Goal: Check status: Verify the current state of an ongoing process or item

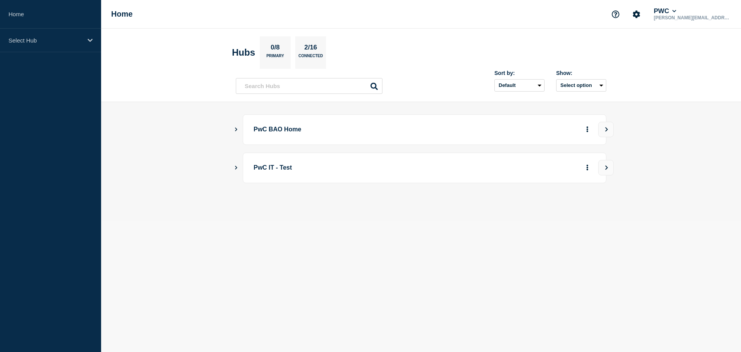
click at [232, 131] on main "PwC BAO Home PwC IT - Test" at bounding box center [421, 161] width 640 height 119
click at [237, 131] on icon "Show Connected Hubs" at bounding box center [235, 129] width 5 height 4
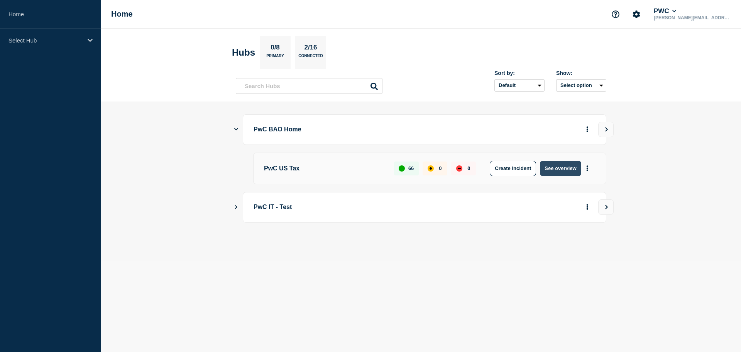
click at [572, 168] on button "See overview" at bounding box center [560, 168] width 41 height 15
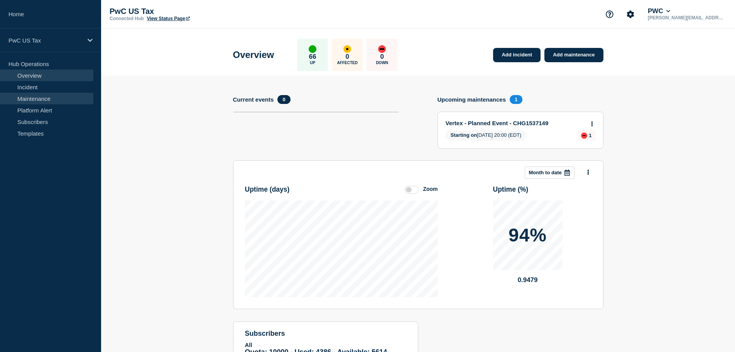
click at [32, 99] on link "Maintenance" at bounding box center [46, 99] width 93 height 12
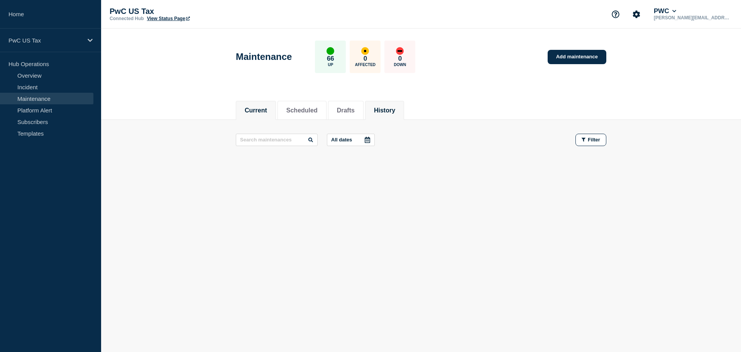
click at [388, 112] on button "History" at bounding box center [384, 110] width 21 height 7
